Goal: Task Accomplishment & Management: Complete application form

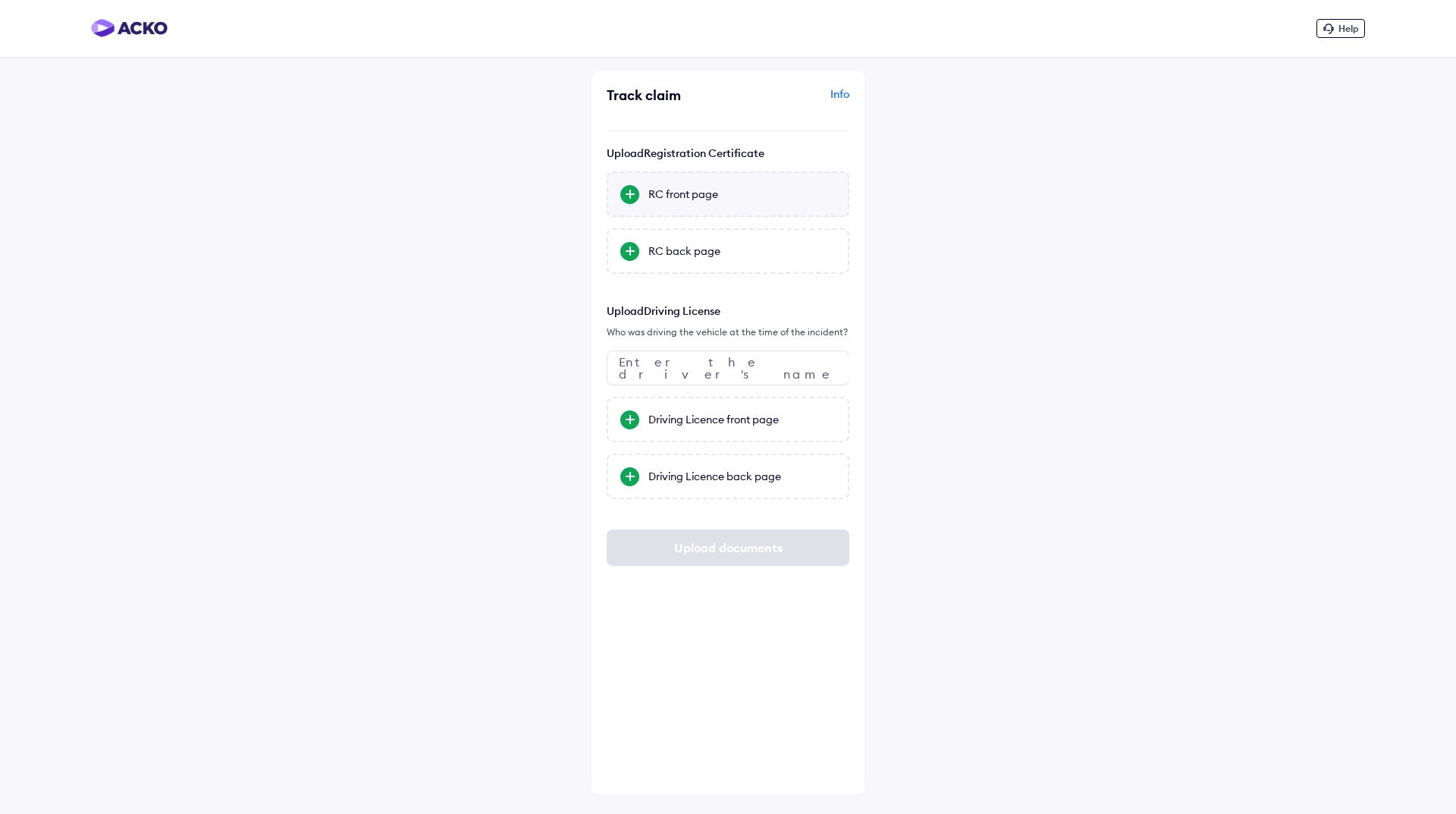
click at [674, 191] on div "RC front page" at bounding box center [742, 194] width 187 height 15
click at [0, 0] on input "RC front page" at bounding box center [0, 0] width 0 height 0
click at [697, 419] on div "Driving Licence front page" at bounding box center [742, 420] width 187 height 15
click at [0, 0] on input "Driving Licence front page" at bounding box center [0, 0] width 0 height 0
click at [718, 483] on div "Driving Licence back page" at bounding box center [742, 476] width 187 height 15
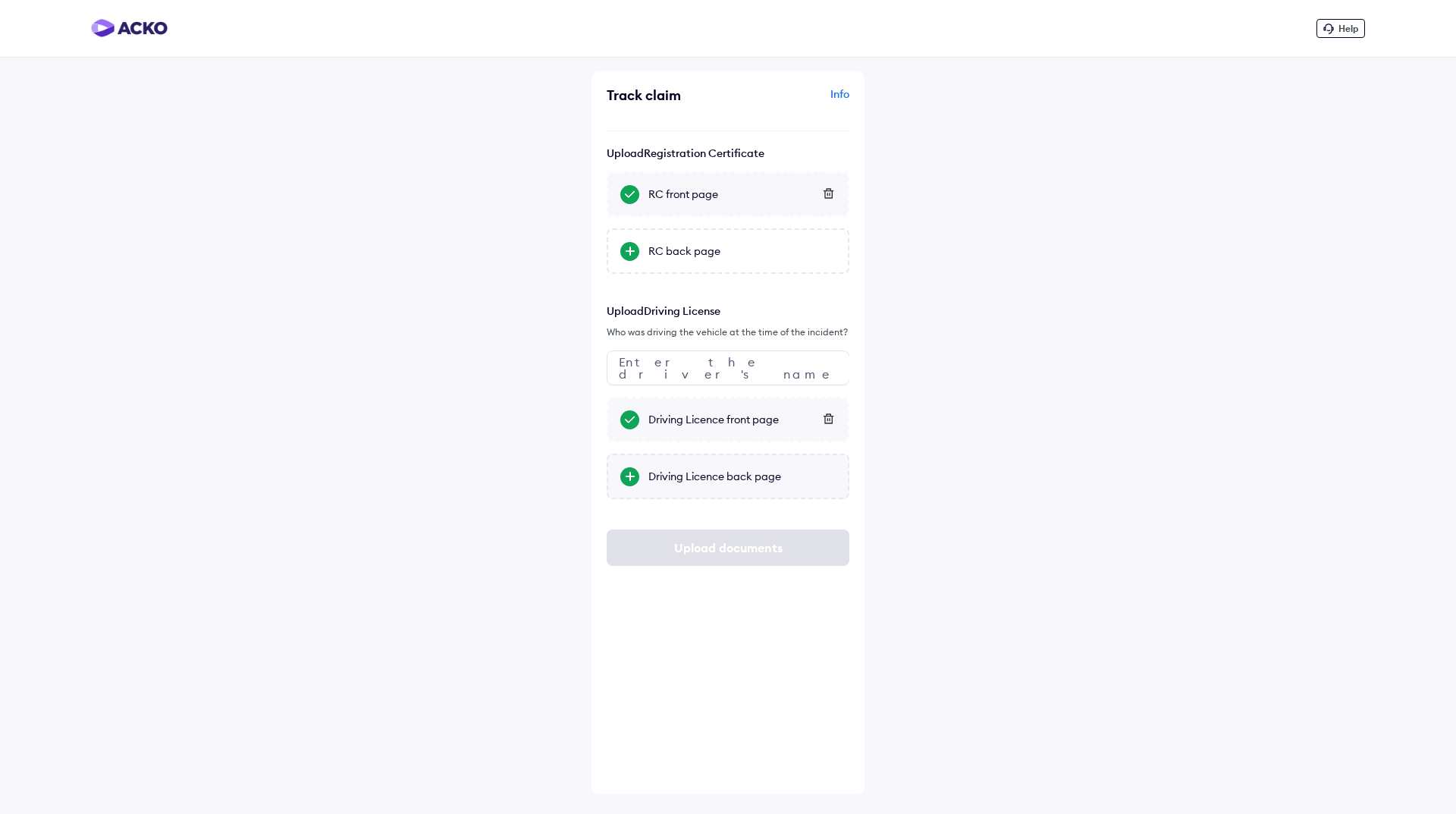
click at [0, 0] on input "Driving Licence back page" at bounding box center [0, 0] width 0 height 0
click at [682, 251] on div "RC back page" at bounding box center [742, 251] width 187 height 15
click at [0, 0] on input "RC back page" at bounding box center [0, 0] width 0 height 0
click at [707, 368] on input "text" at bounding box center [728, 368] width 243 height 35
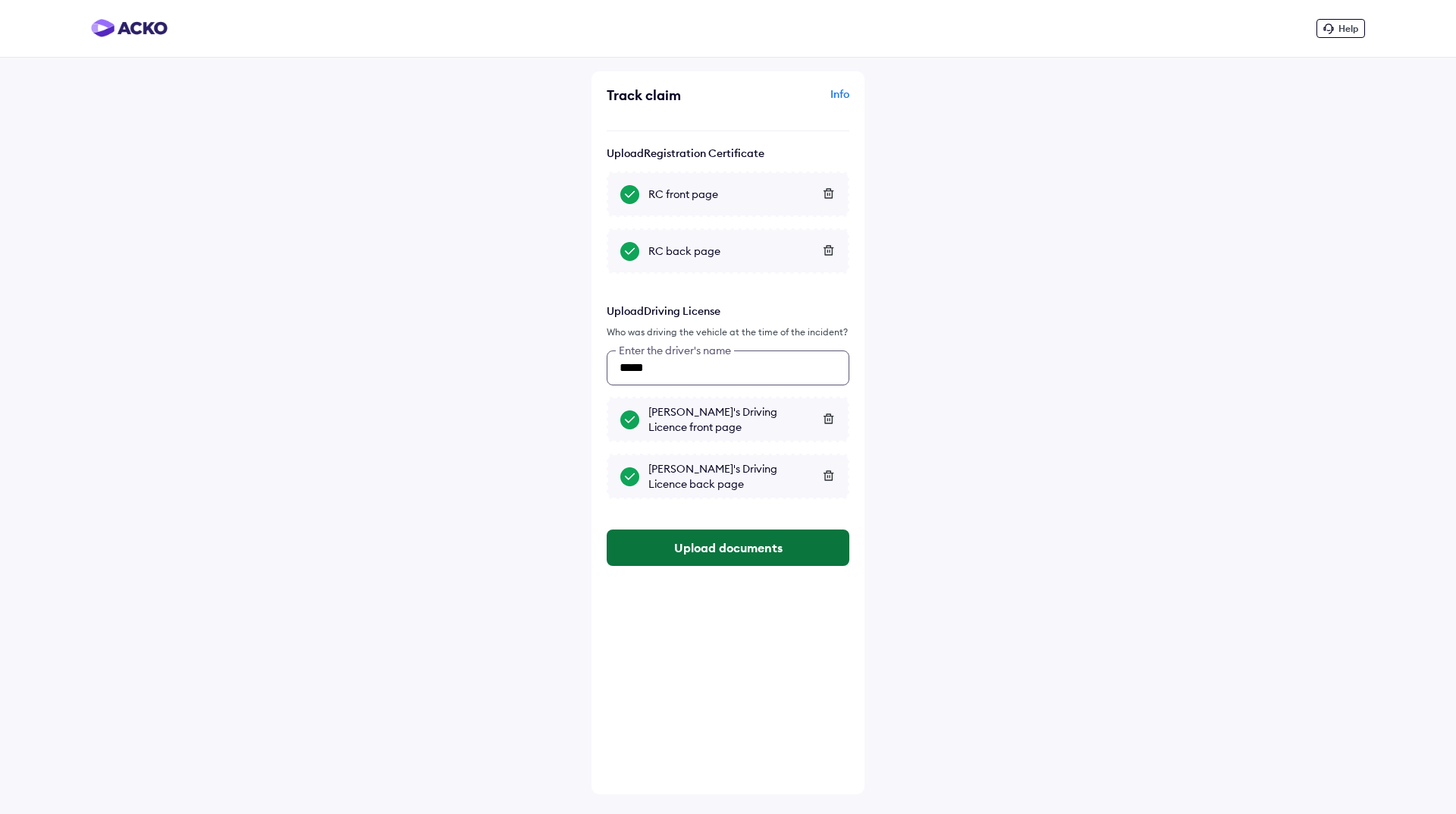
type input "*****"
click at [710, 546] on button "Upload documents" at bounding box center [728, 548] width 243 height 37
